Goal: Navigation & Orientation: Understand site structure

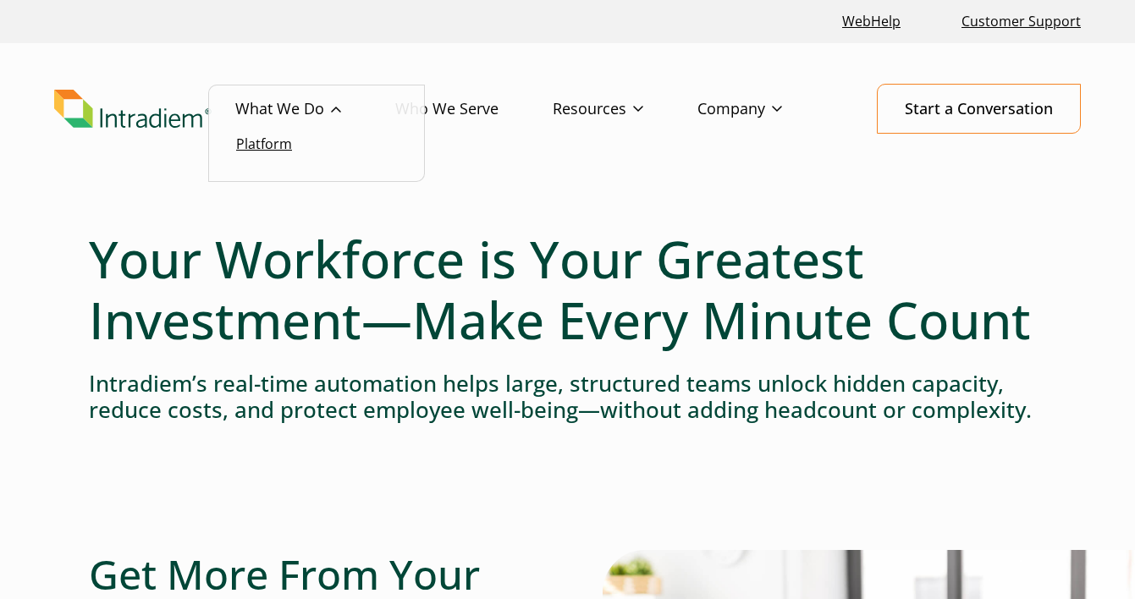
click at [280, 144] on link "Platform" at bounding box center [264, 144] width 56 height 19
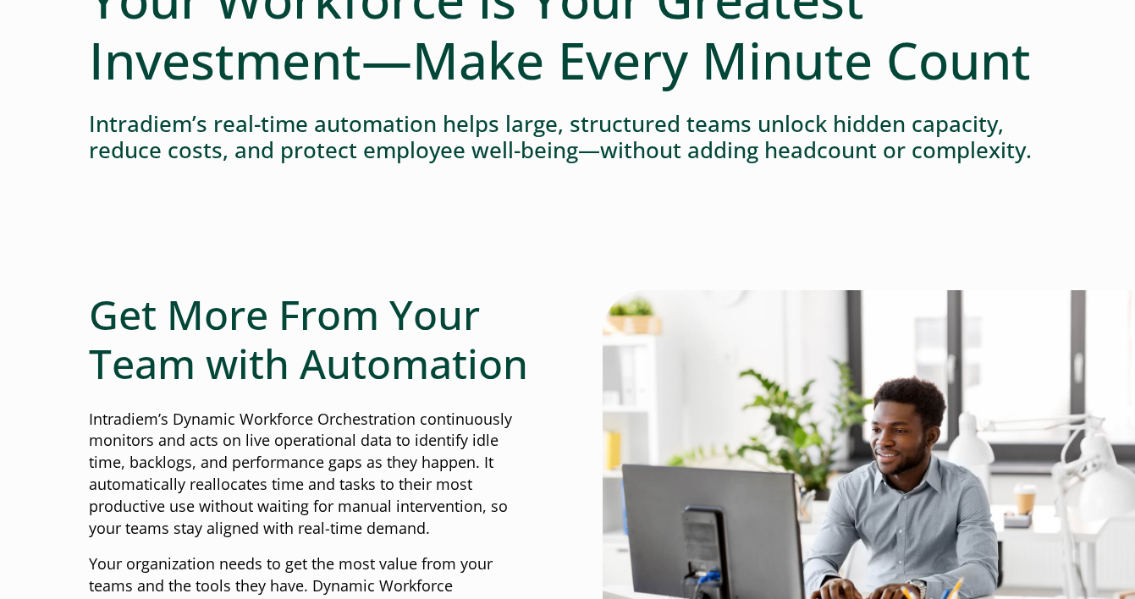
scroll to position [272, 0]
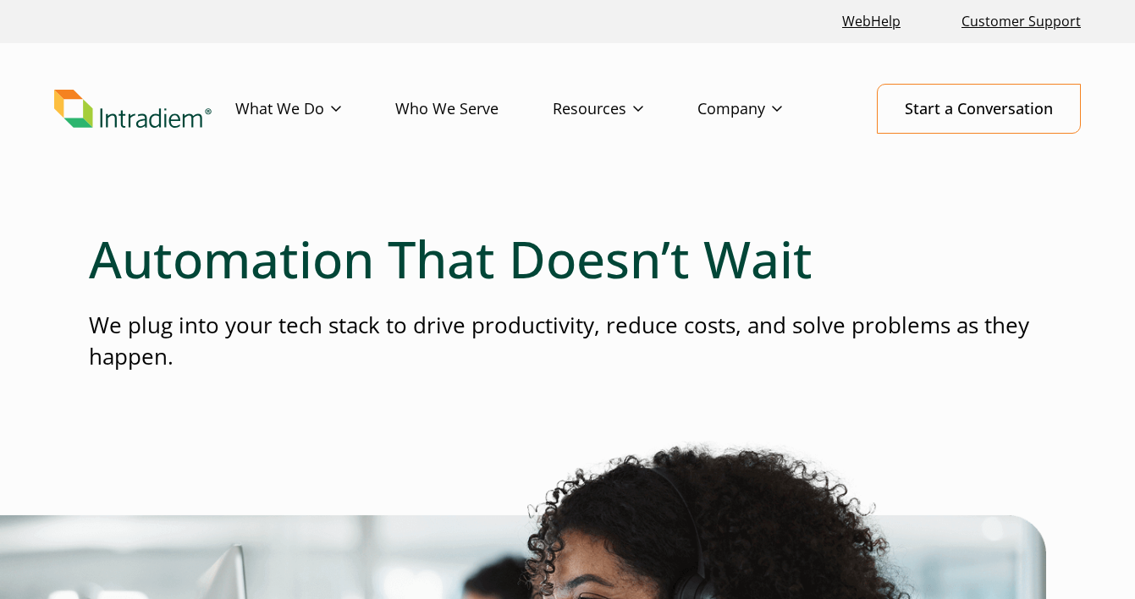
click at [452, 106] on link "Who We Serve" at bounding box center [473, 109] width 157 height 49
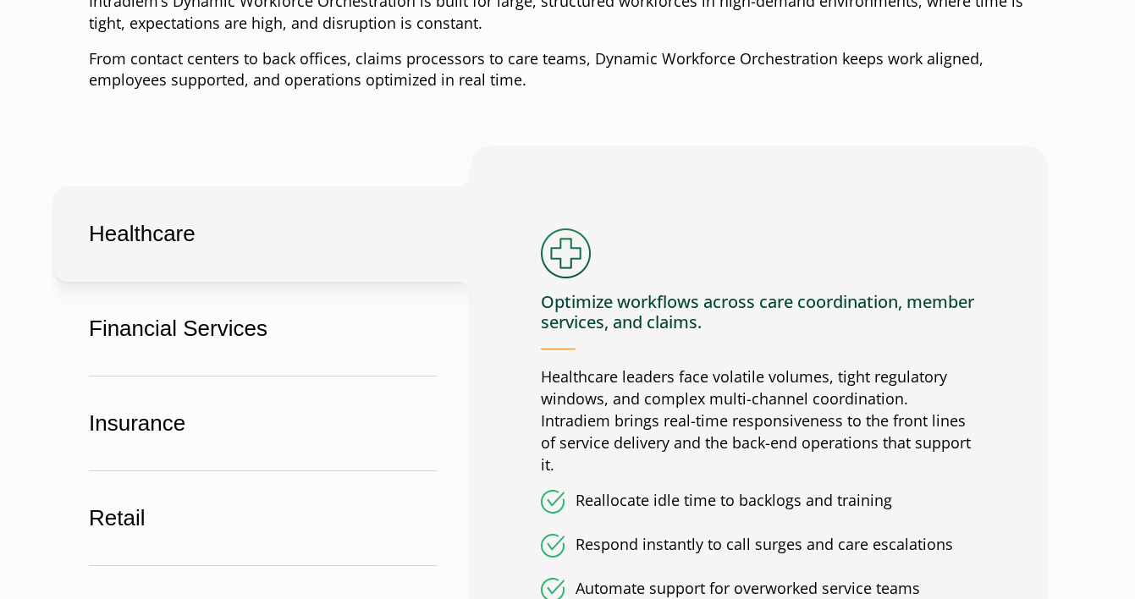
scroll to position [899, 0]
